Goal: Task Accomplishment & Management: Complete application form

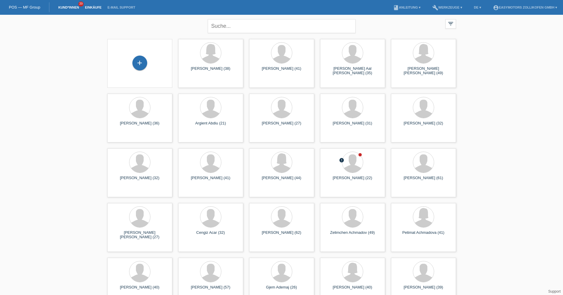
click at [97, 8] on link "Einkäufe" at bounding box center [93, 8] width 22 height 4
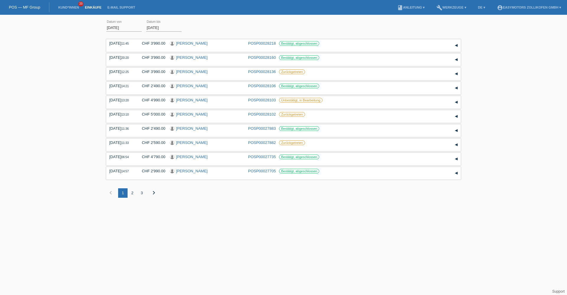
click at [133, 194] on div "2" at bounding box center [132, 192] width 9 height 9
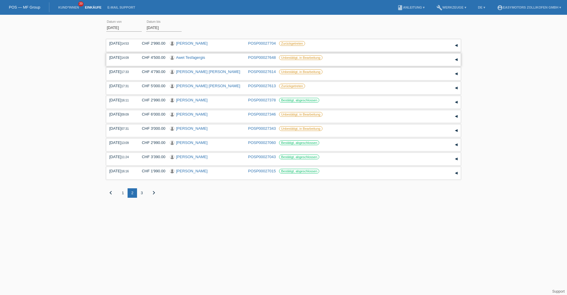
click at [192, 58] on link "[PERSON_NAME]" at bounding box center [190, 57] width 29 height 4
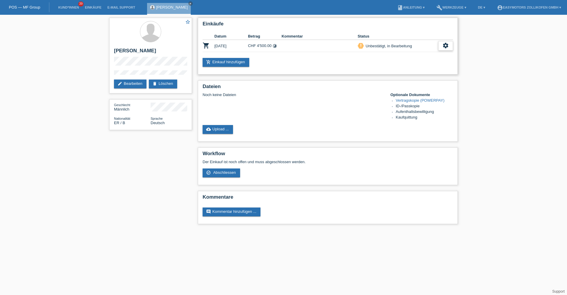
click at [446, 48] on icon "settings" at bounding box center [446, 45] width 7 height 7
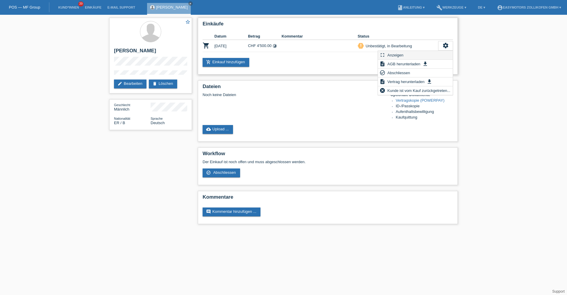
click at [406, 55] on div "fullscreen Anzeigen" at bounding box center [415, 55] width 75 height 9
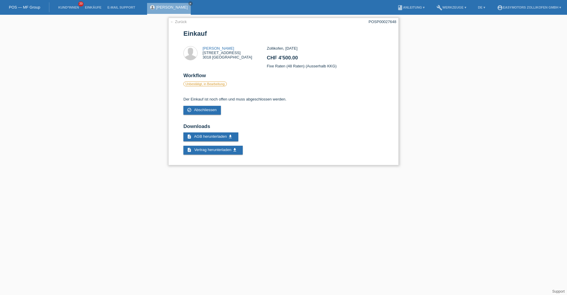
click at [178, 22] on link "← Zurück" at bounding box center [178, 22] width 17 height 4
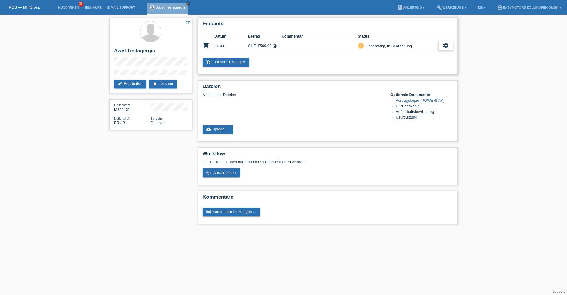
click at [443, 49] on div "settings" at bounding box center [446, 45] width 15 height 9
click at [406, 74] on span "Abschliessen" at bounding box center [399, 72] width 25 height 7
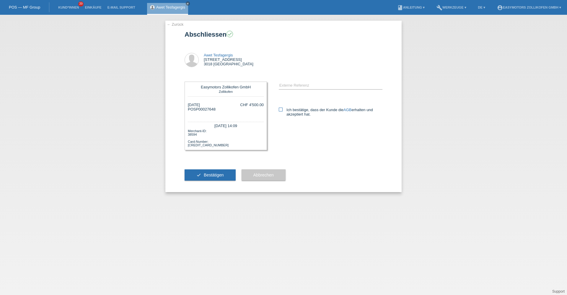
click at [298, 110] on label "Ich bestätige, dass der Kunde die AGB erhalten und akzeptiert hat." at bounding box center [331, 112] width 104 height 9
click at [283, 110] on input "Ich bestätige, dass der Kunde die AGB erhalten und akzeptiert hat." at bounding box center [281, 110] width 4 height 4
checkbox input "true"
click at [219, 177] on span "Bestätigen" at bounding box center [214, 175] width 20 height 5
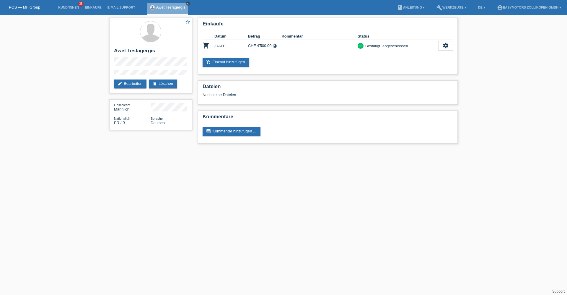
click at [189, 3] on icon "close" at bounding box center [187, 3] width 3 height 3
click at [95, 6] on link "Einkäufe" at bounding box center [93, 8] width 22 height 4
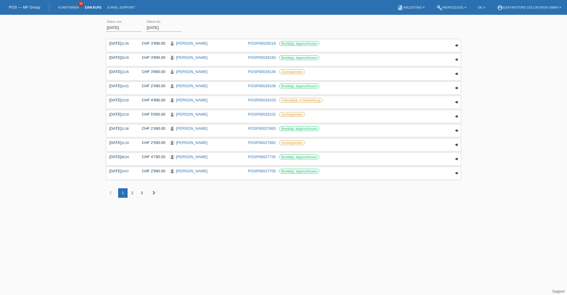
click at [132, 194] on div "2" at bounding box center [132, 192] width 9 height 9
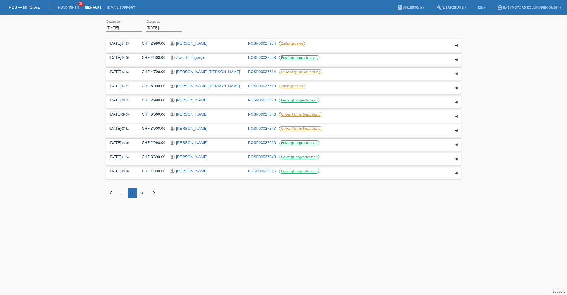
click at [142, 193] on div "3" at bounding box center [141, 192] width 9 height 9
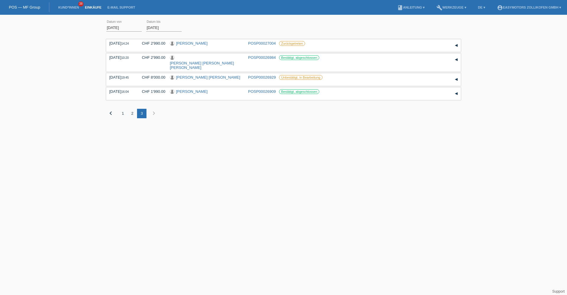
click at [132, 109] on div "2" at bounding box center [132, 113] width 9 height 9
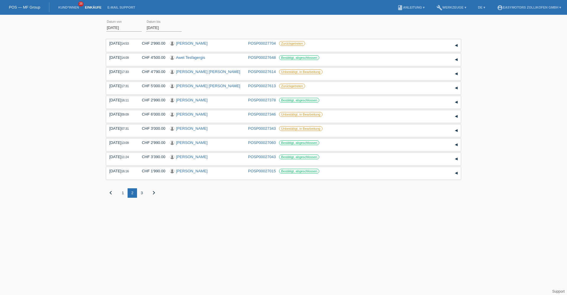
click at [122, 191] on div "1" at bounding box center [122, 192] width 9 height 9
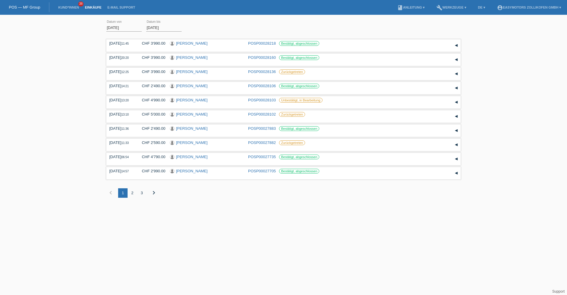
click at [29, 7] on link "POS — MF Group" at bounding box center [24, 7] width 31 height 4
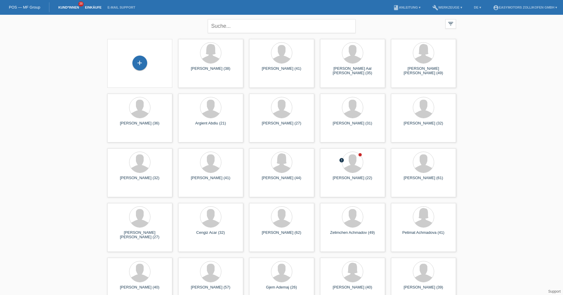
click at [95, 9] on link "Einkäufe" at bounding box center [93, 8] width 22 height 4
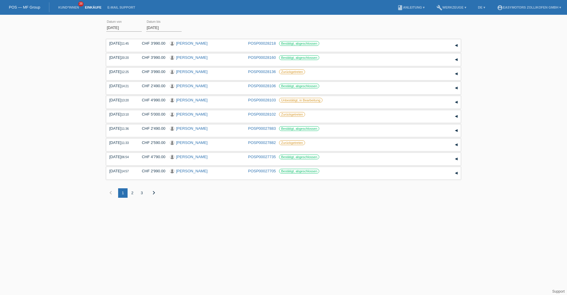
click at [134, 193] on div "2" at bounding box center [132, 192] width 9 height 9
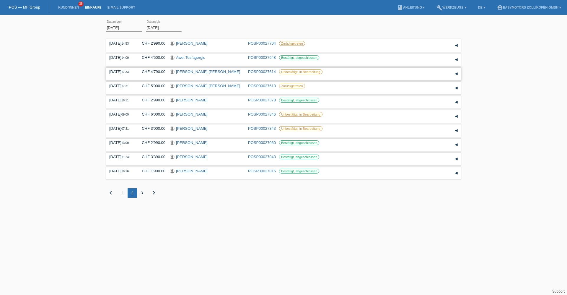
click at [206, 71] on link "[PERSON_NAME] [PERSON_NAME]" at bounding box center [208, 71] width 64 height 4
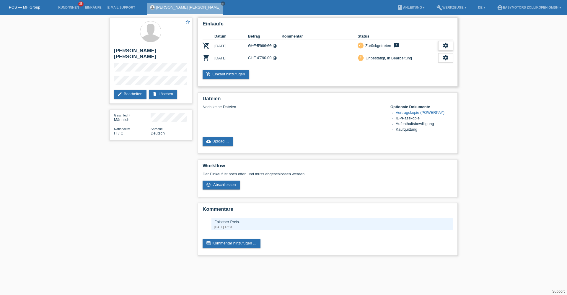
click at [444, 44] on icon "settings" at bounding box center [446, 45] width 7 height 7
click at [441, 55] on span "Anzeigen" at bounding box center [441, 54] width 18 height 7
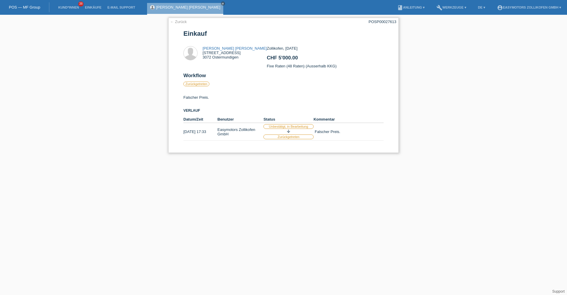
click at [182, 22] on link "← Zurück" at bounding box center [178, 22] width 17 height 4
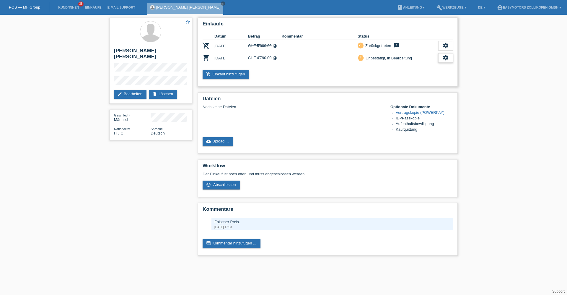
click at [445, 60] on icon "settings" at bounding box center [446, 57] width 7 height 7
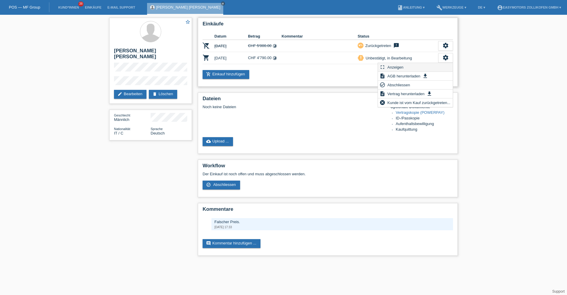
click at [437, 65] on div "fullscreen Anzeigen" at bounding box center [415, 67] width 75 height 9
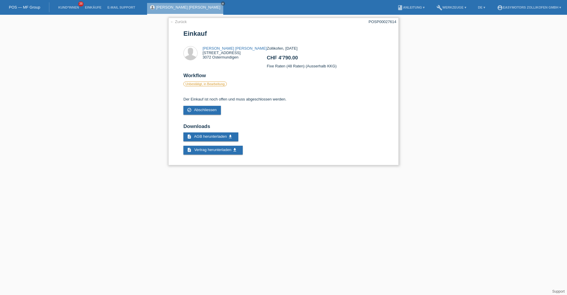
click at [182, 22] on link "← Zurück" at bounding box center [178, 22] width 17 height 4
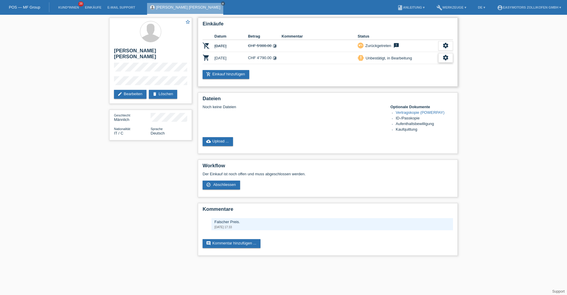
click at [451, 57] on div "settings" at bounding box center [446, 57] width 15 height 9
click at [402, 84] on span "Abschliessen" at bounding box center [399, 84] width 25 height 7
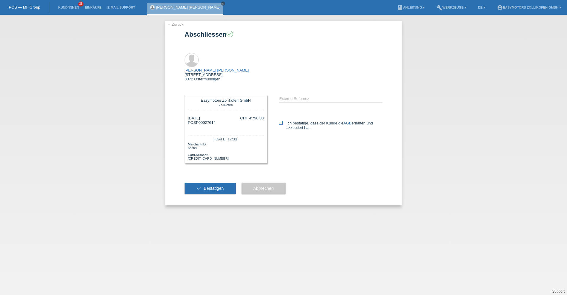
click at [298, 121] on label "Ich bestätige, dass der Kunde die AGB erhalten und akzeptiert hat." at bounding box center [331, 125] width 104 height 9
click at [283, 121] on input "Ich bestätige, dass der Kunde die AGB erhalten und akzeptiert hat." at bounding box center [281, 123] width 4 height 4
checkbox input "true"
click at [225, 183] on button "check Bestätigen" at bounding box center [210, 188] width 51 height 11
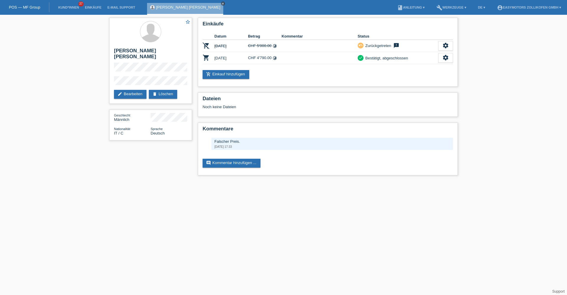
click at [222, 2] on icon "close" at bounding box center [223, 3] width 3 height 3
click at [25, 6] on link "POS — MF Group" at bounding box center [24, 7] width 31 height 4
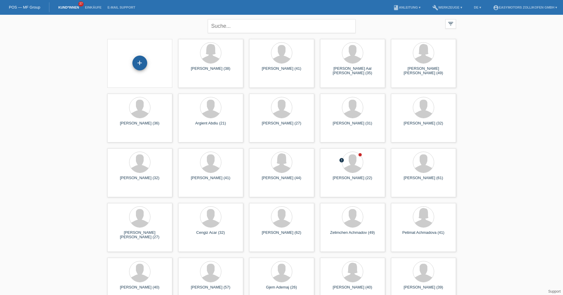
click at [134, 60] on div "+" at bounding box center [140, 63] width 14 height 10
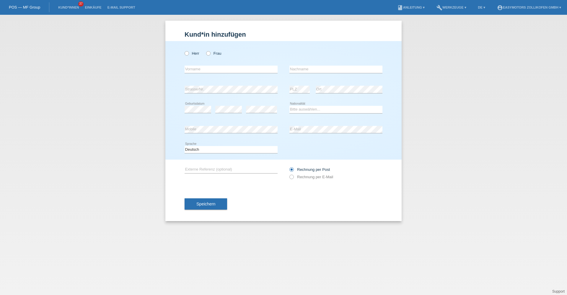
click at [193, 56] on div "Herr Frau" at bounding box center [231, 53] width 93 height 12
click at [194, 56] on div "Herr Frau" at bounding box center [231, 53] width 93 height 12
click at [194, 55] on label "Herr" at bounding box center [192, 53] width 15 height 4
click at [189, 55] on input "Herr" at bounding box center [187, 53] width 4 height 4
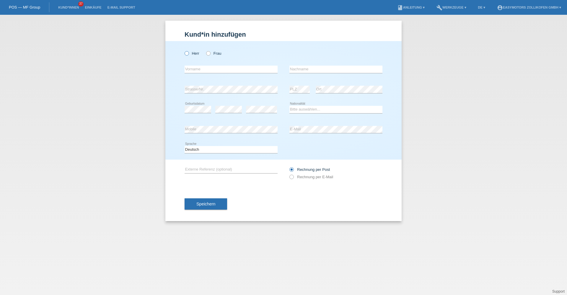
radio input "true"
click at [203, 70] on input "text" at bounding box center [231, 69] width 93 height 7
type input "Lars Nico"
type input "Wyss"
select select "CH"
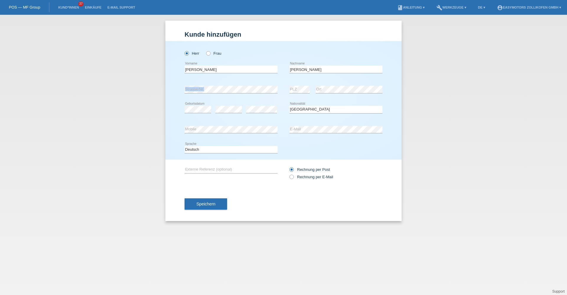
click at [203, 92] on div "error Strasse/Nr." at bounding box center [231, 90] width 93 height 8
click at [298, 147] on div "Deutsch Français Italiano English error Sprache" at bounding box center [284, 150] width 198 height 20
click at [210, 207] on button "Speichern" at bounding box center [206, 203] width 43 height 11
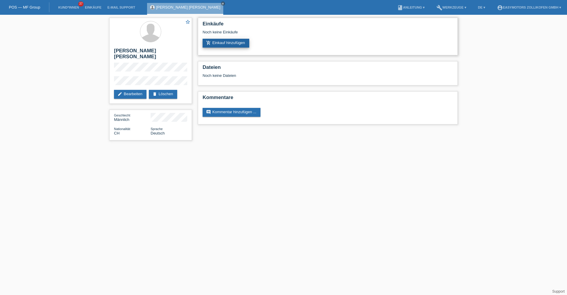
click at [231, 40] on link "add_shopping_cart Einkauf hinzufügen" at bounding box center [226, 43] width 47 height 9
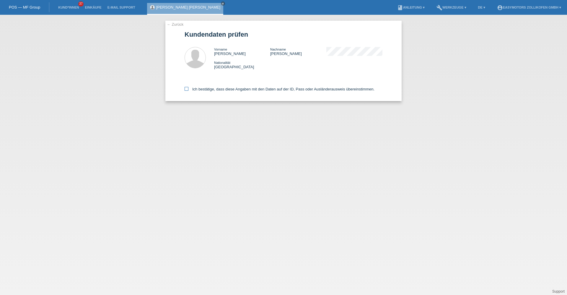
click at [244, 87] on label "Ich bestätige, dass diese Angaben mit den Daten auf der ID, Pass oder Ausländer…" at bounding box center [280, 89] width 190 height 4
click at [189, 87] on input "Ich bestätige, dass diese Angaben mit den Daten auf der ID, Pass oder Ausländer…" at bounding box center [187, 89] width 4 height 4
checkbox input "true"
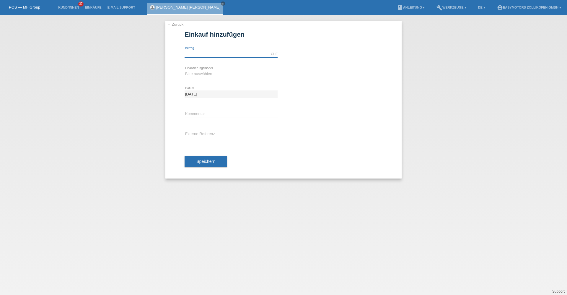
click at [225, 55] on input "text" at bounding box center [231, 53] width 93 height 7
type input "6990.00"
click at [227, 77] on select "Bitte auswählen Fixe Raten Kauf auf Rechnung mit Teilzahlungsoption" at bounding box center [231, 73] width 93 height 7
select select "68"
click at [185, 70] on select "Bitte auswählen Fixe Raten Kauf auf Rechnung mit Teilzahlungsoption" at bounding box center [231, 73] width 93 height 7
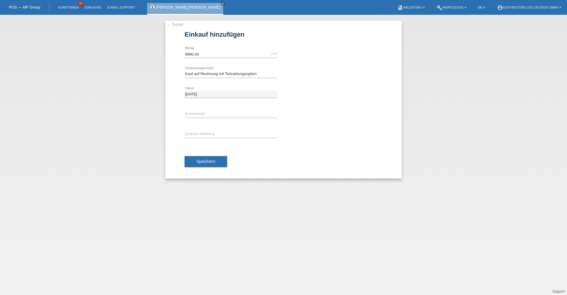
click at [199, 155] on div "Speichern" at bounding box center [284, 162] width 198 height 34
click at [199, 156] on button "Speichern" at bounding box center [206, 161] width 43 height 11
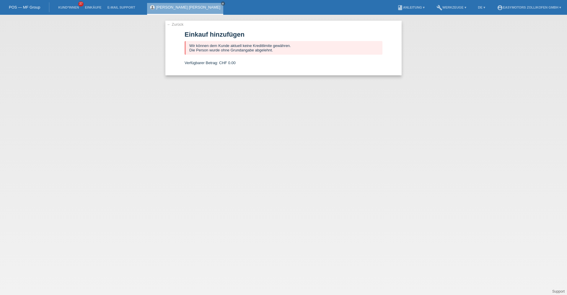
click at [176, 7] on link "[PERSON_NAME] [PERSON_NAME]" at bounding box center [188, 7] width 64 height 4
